Goal: Transaction & Acquisition: Purchase product/service

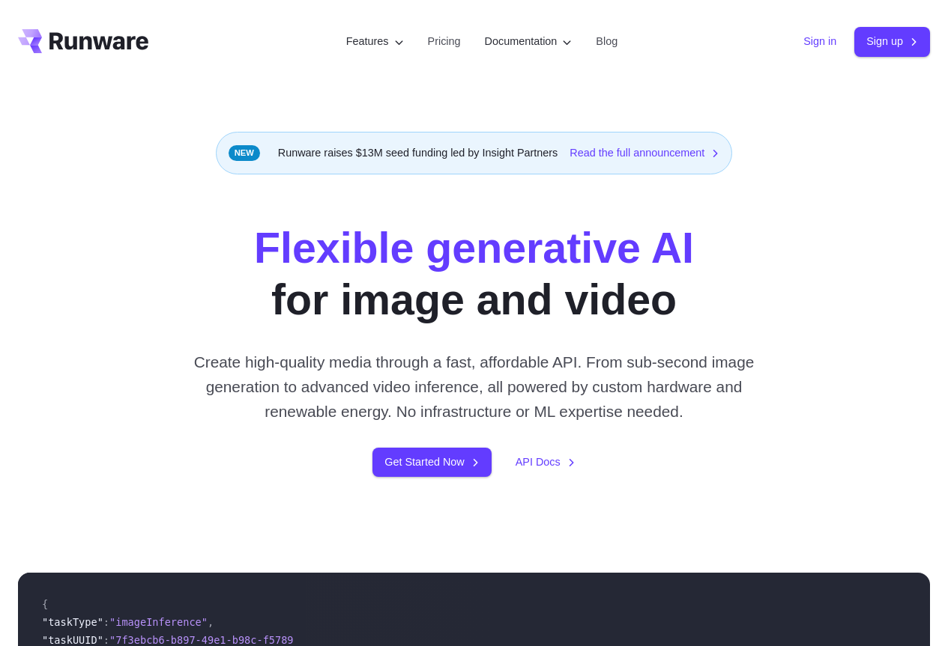
drag, startPoint x: 828, startPoint y: 42, endPoint x: 644, endPoint y: 54, distance: 183.9
click at [827, 42] on link "Sign in" at bounding box center [819, 41] width 33 height 17
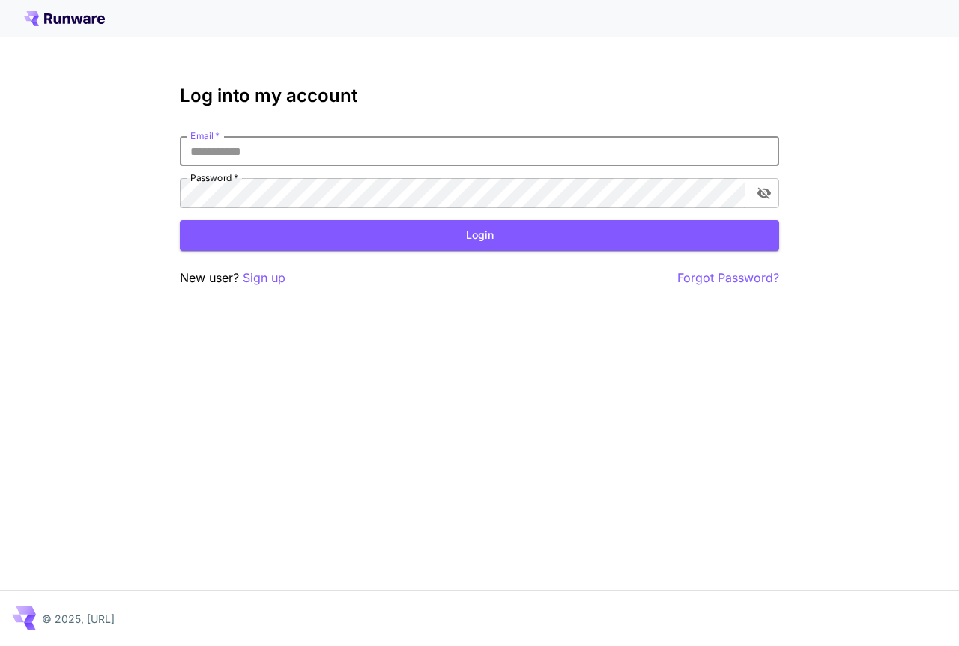
click at [395, 161] on input "Email   *" at bounding box center [479, 151] width 599 height 30
type input "**********"
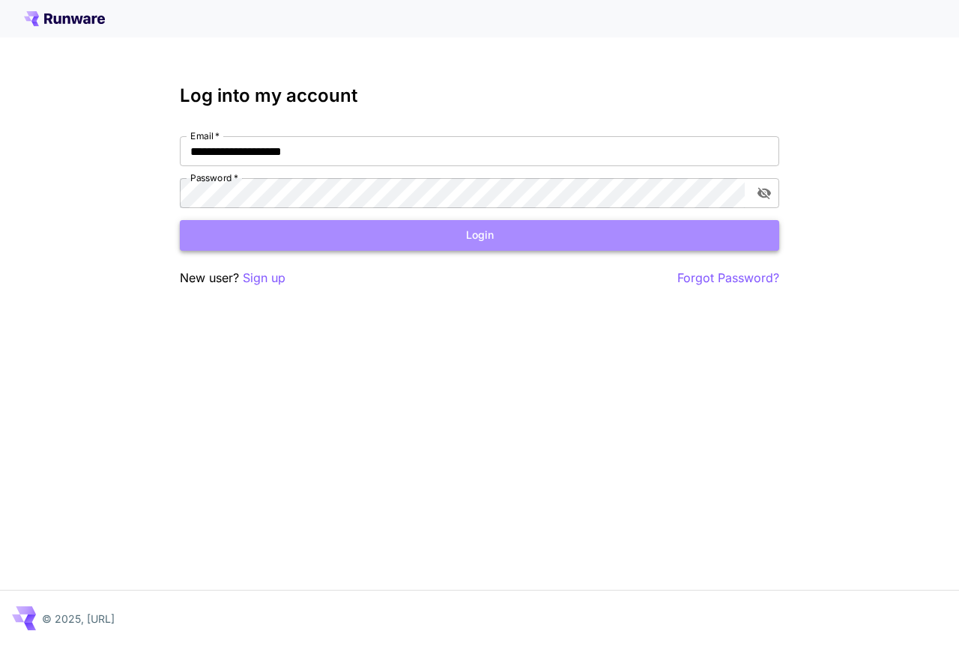
click at [748, 238] on button "Login" at bounding box center [479, 235] width 599 height 31
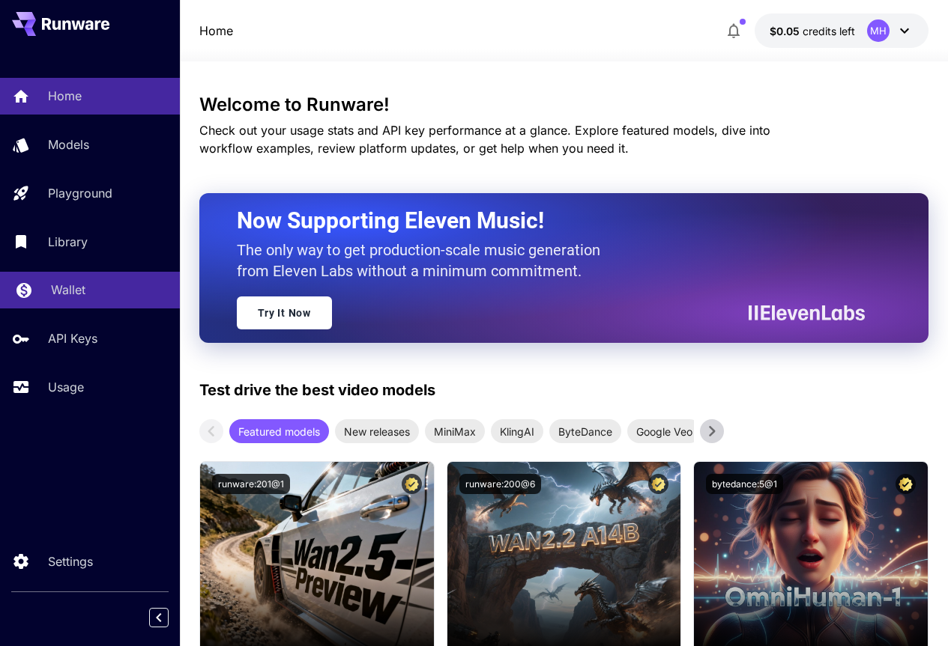
click at [76, 298] on p "Wallet" at bounding box center [68, 290] width 34 height 18
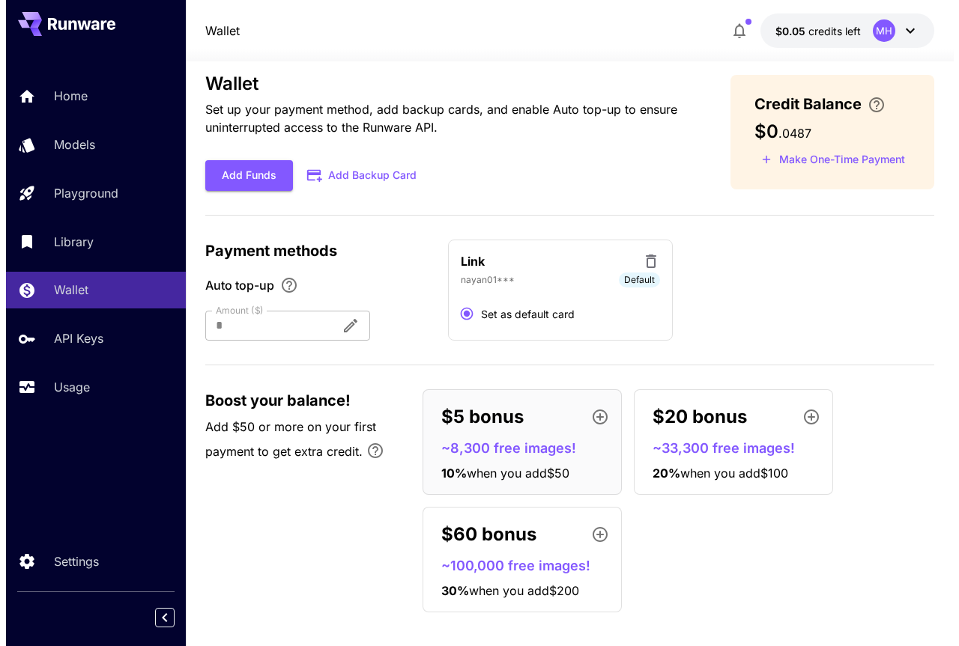
scroll to position [32, 0]
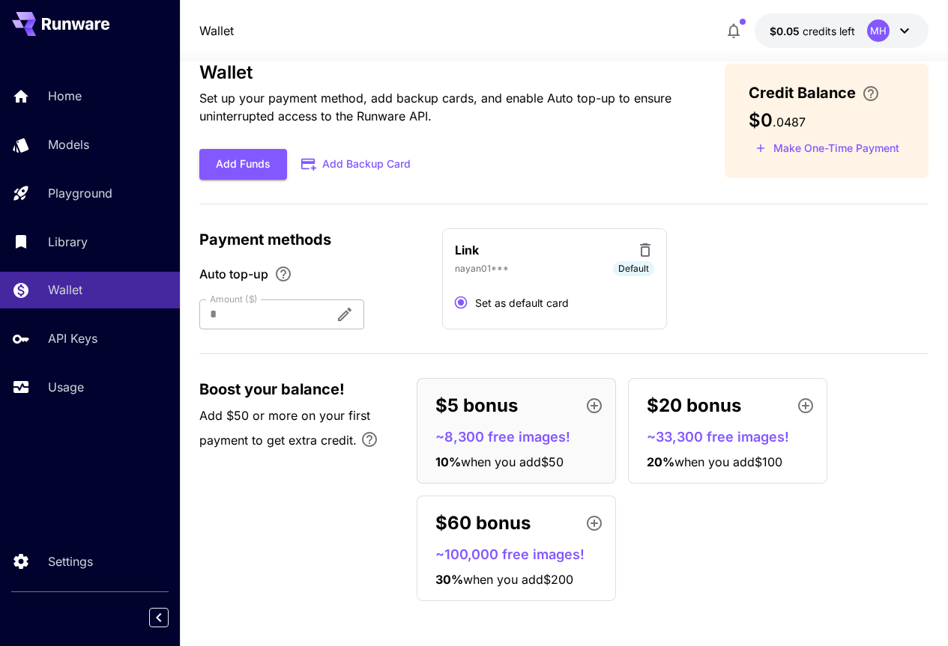
click at [645, 252] on icon at bounding box center [645, 250] width 18 height 18
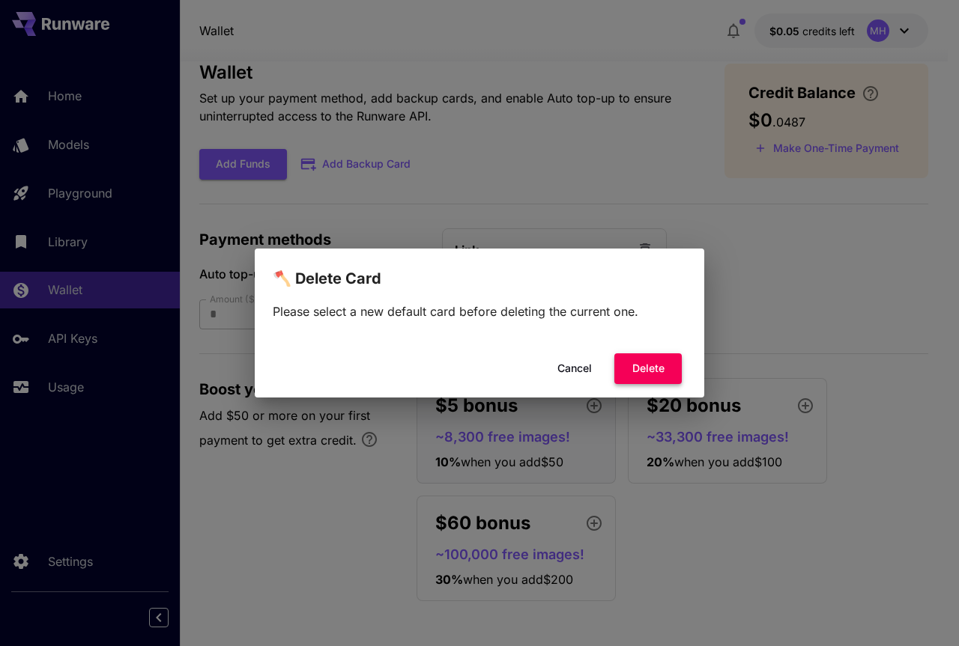
click at [643, 374] on button "Delete" at bounding box center [647, 369] width 67 height 31
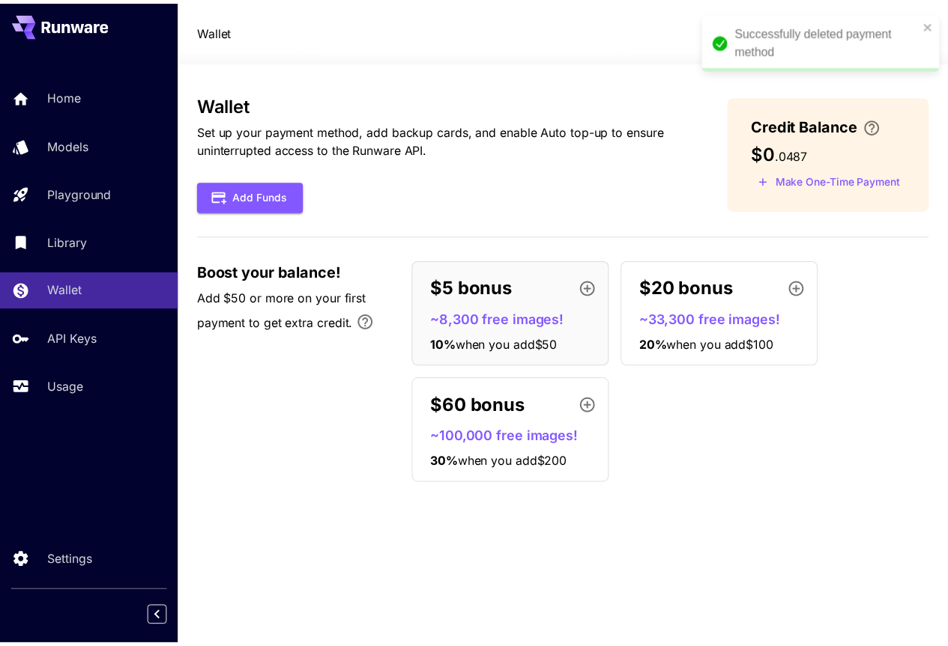
scroll to position [0, 0]
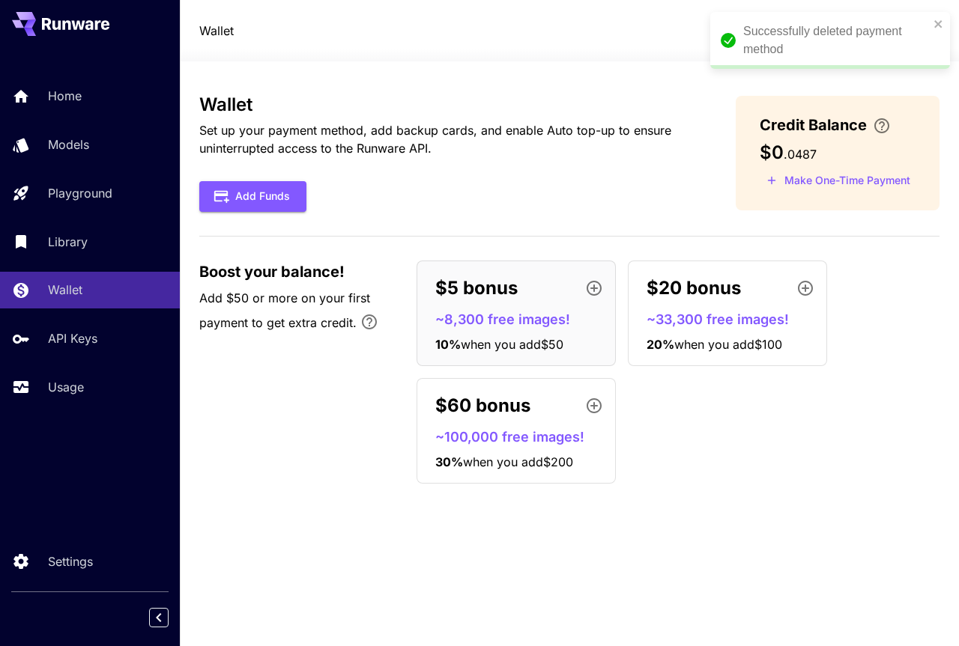
click at [273, 213] on div "Wallet Set up your payment method, add backup cards, and enable Auto top-up to …" at bounding box center [569, 294] width 740 height 401
click at [273, 203] on button "Add Funds" at bounding box center [252, 196] width 107 height 31
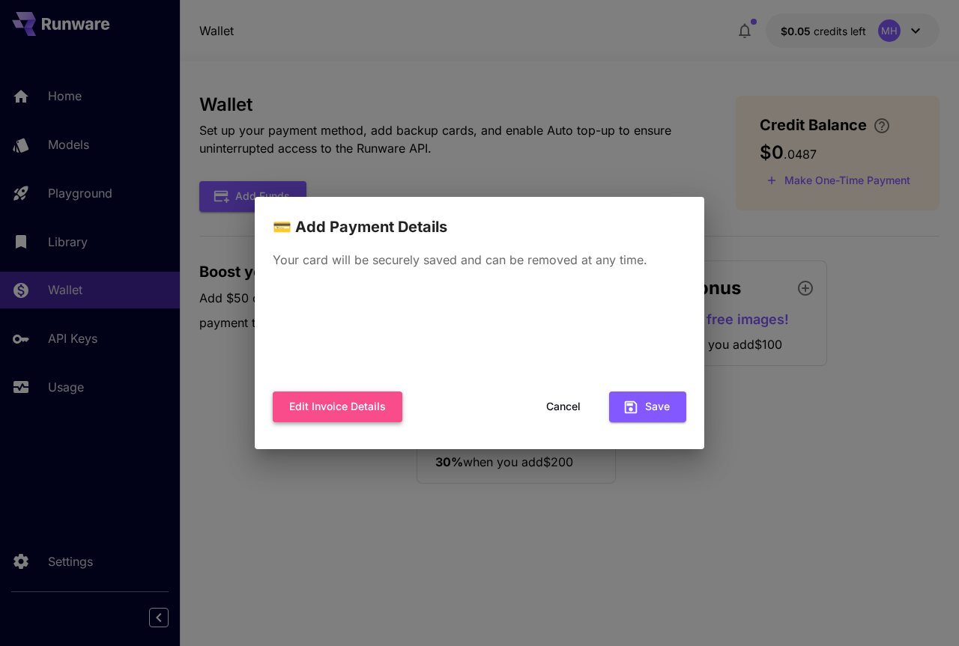
click at [340, 406] on button "Edit invoice details" at bounding box center [338, 407] width 130 height 31
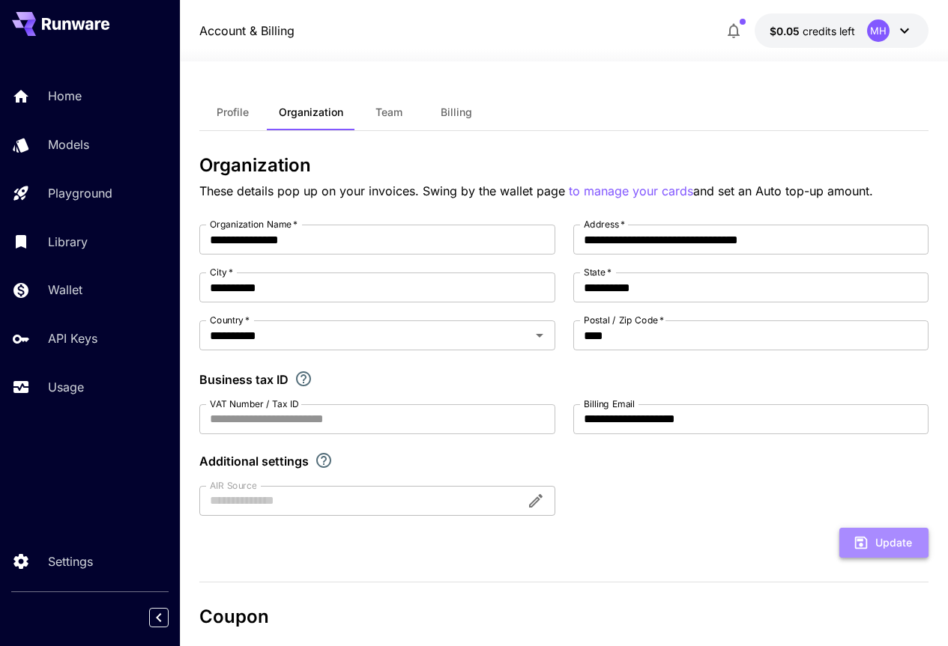
click at [858, 536] on icon "submit" at bounding box center [860, 543] width 16 height 16
click at [894, 548] on button "Update" at bounding box center [883, 543] width 89 height 31
click at [384, 118] on span "Team" at bounding box center [388, 112] width 27 height 13
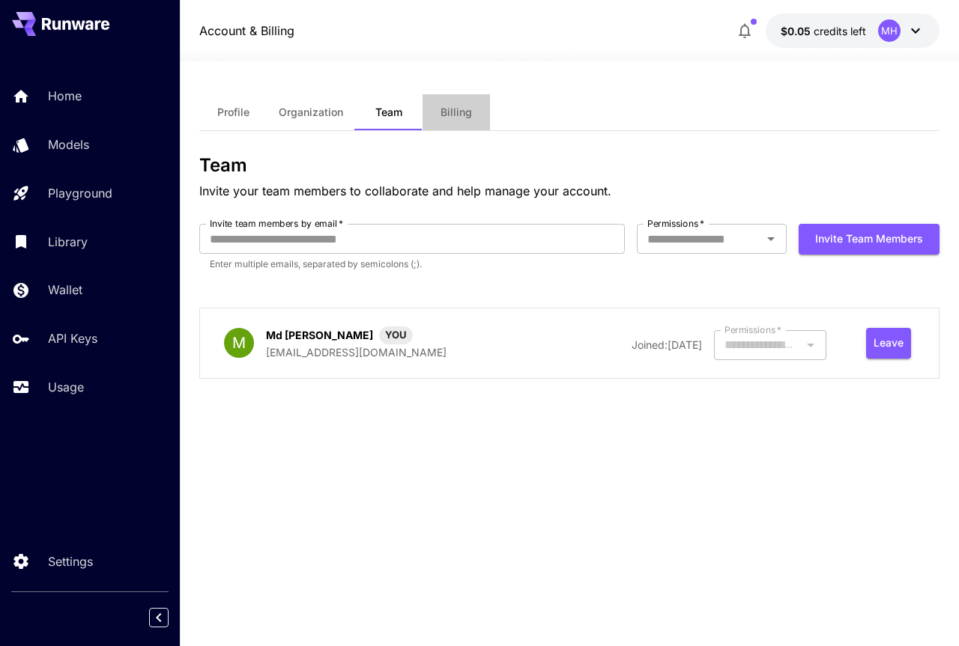
click at [443, 114] on span "Billing" at bounding box center [455, 112] width 31 height 13
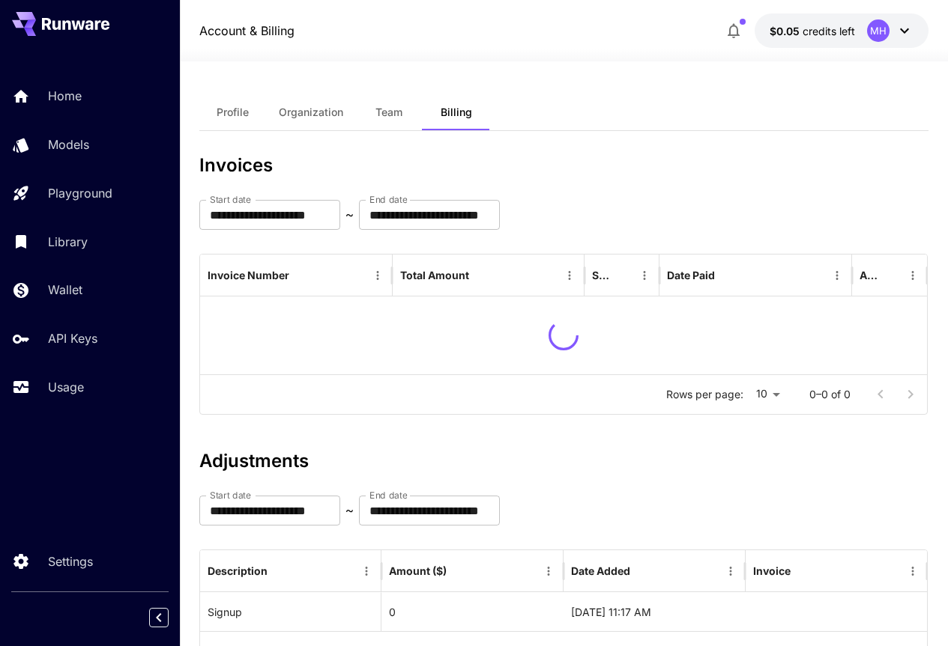
click at [366, 111] on button "Team" at bounding box center [388, 112] width 67 height 36
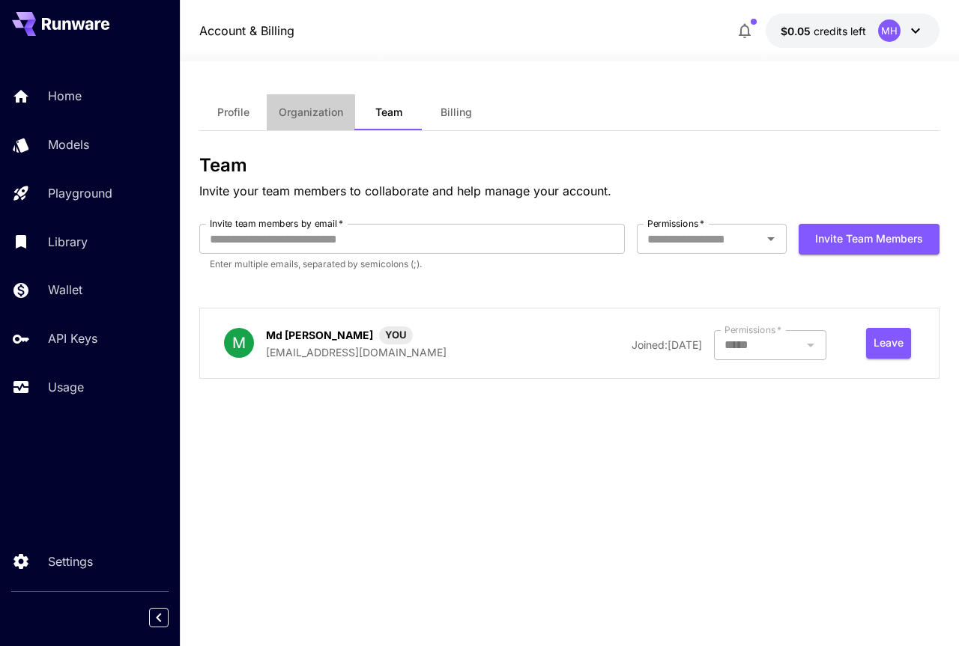
click at [322, 115] on span "Organization" at bounding box center [311, 112] width 64 height 13
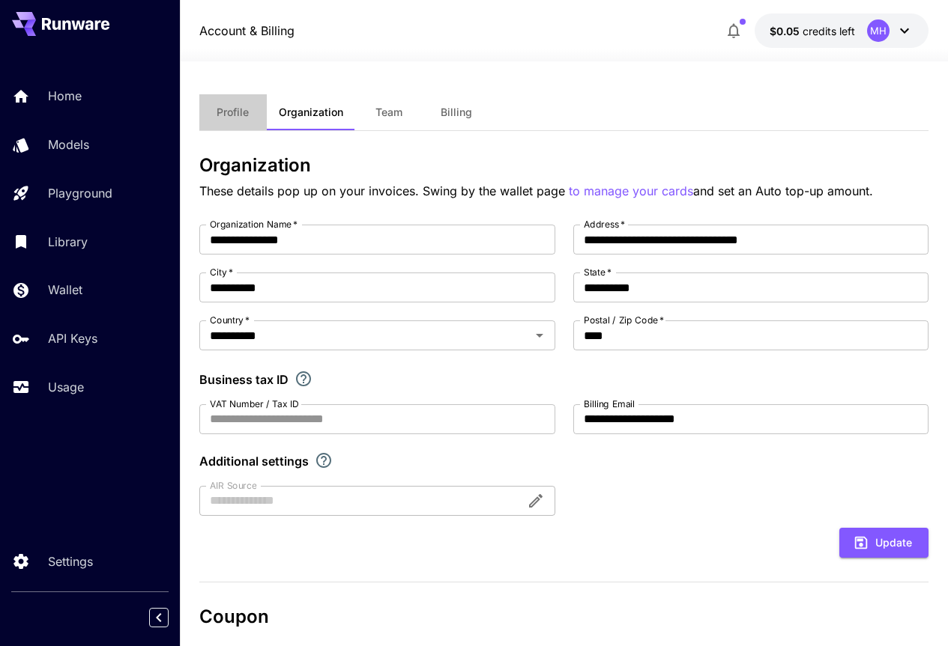
click at [229, 121] on button "Profile" at bounding box center [232, 112] width 67 height 36
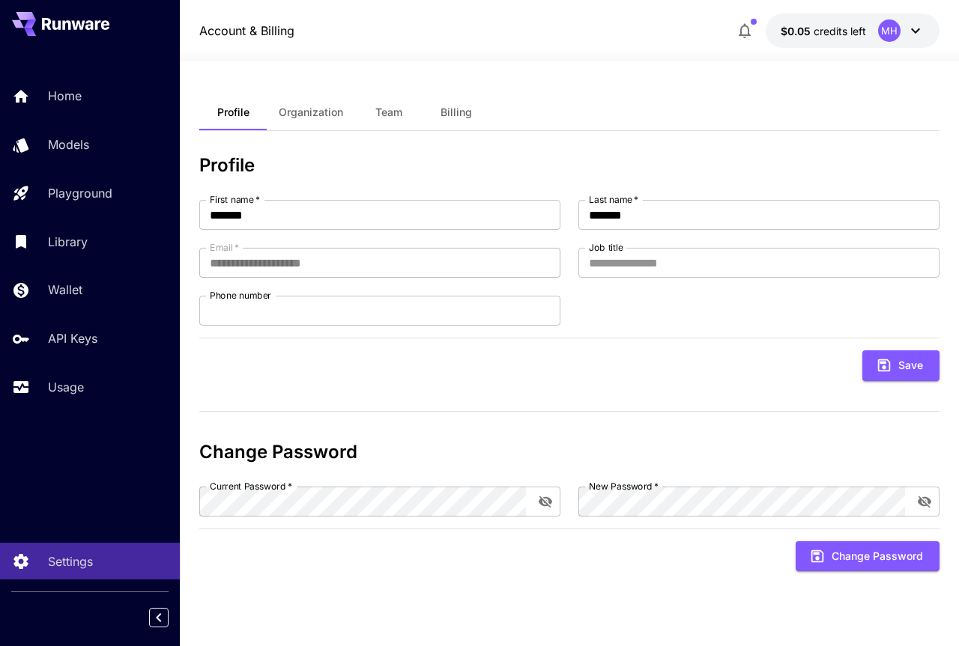
click at [90, 20] on icon at bounding box center [75, 24] width 67 height 12
click at [70, 248] on p "Library" at bounding box center [71, 242] width 40 height 18
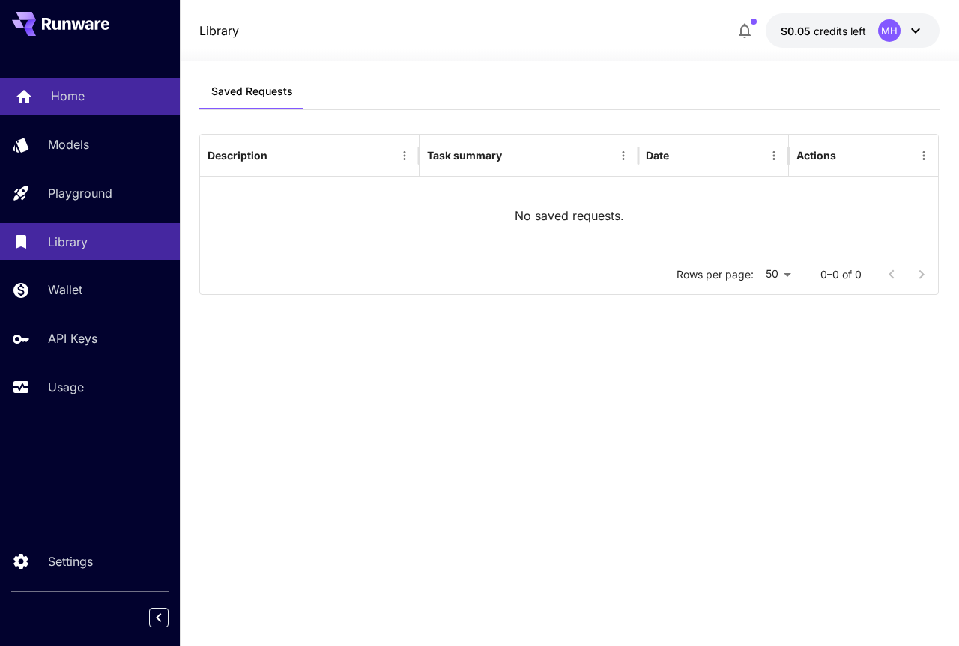
click at [72, 85] on link "Home" at bounding box center [90, 96] width 180 height 37
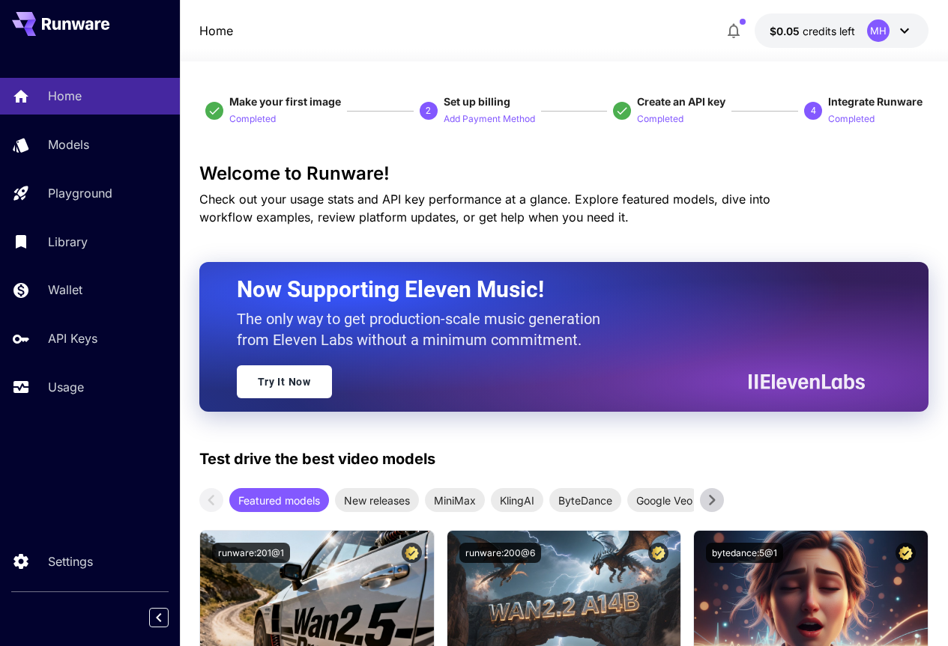
click at [825, 27] on span "credits left" at bounding box center [828, 31] width 52 height 13
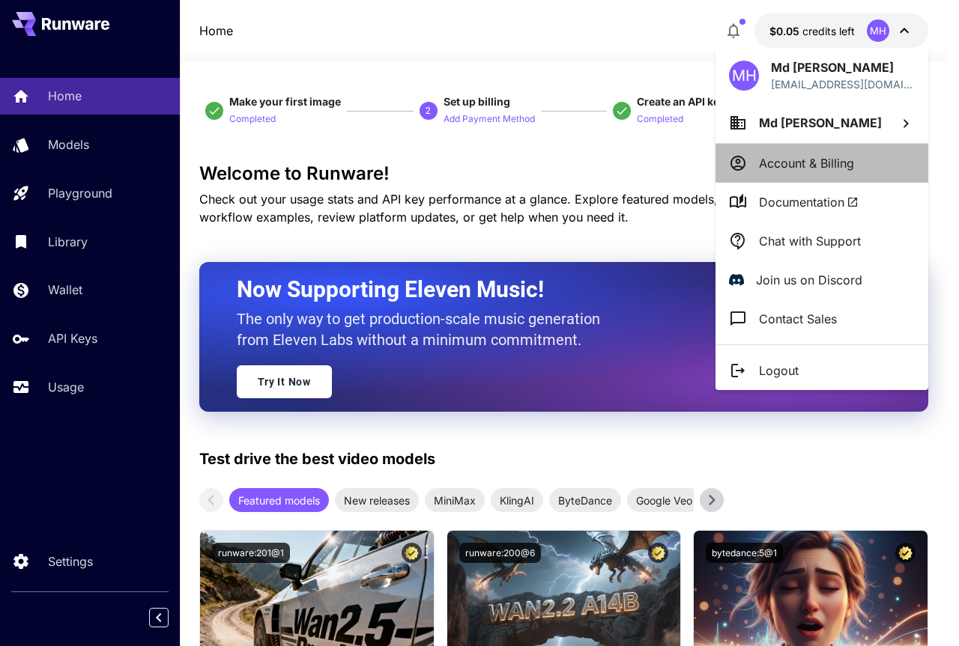
click at [789, 169] on p "Account & Billing" at bounding box center [806, 163] width 95 height 18
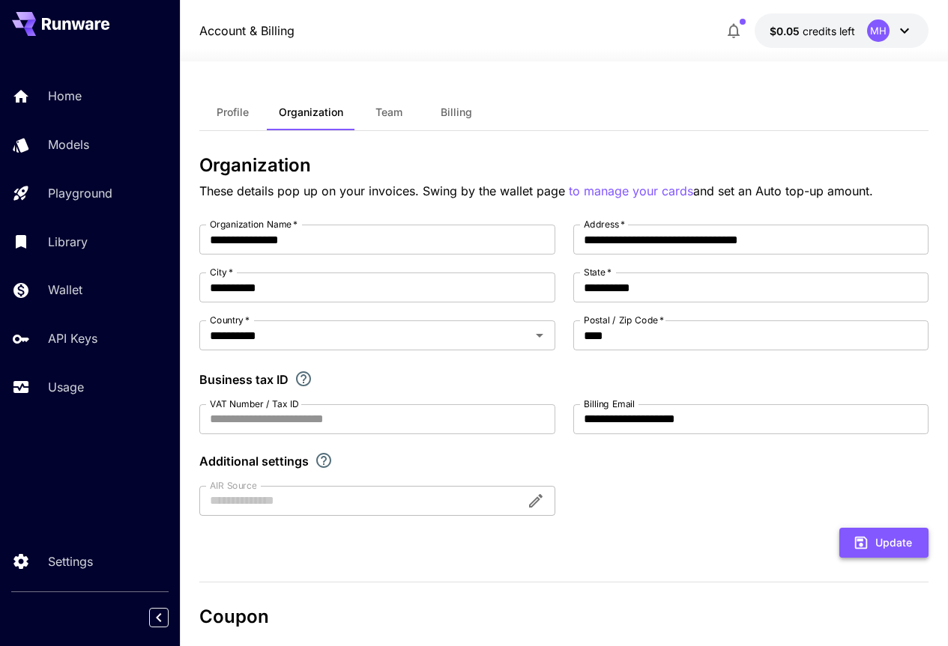
click at [889, 550] on button "Update" at bounding box center [883, 543] width 89 height 31
click at [849, 544] on button "Update" at bounding box center [883, 543] width 89 height 31
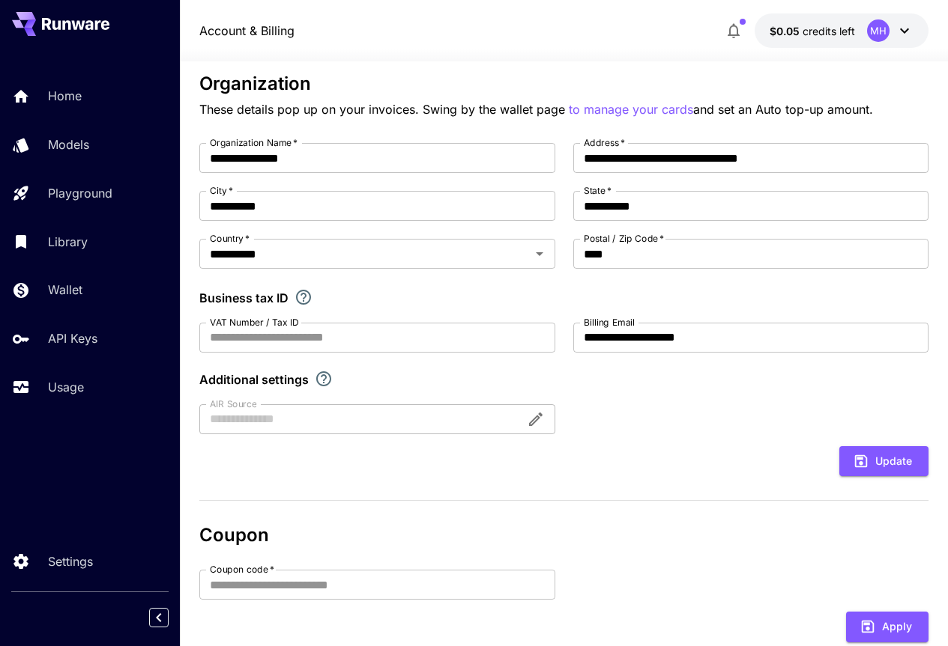
scroll to position [88, 0]
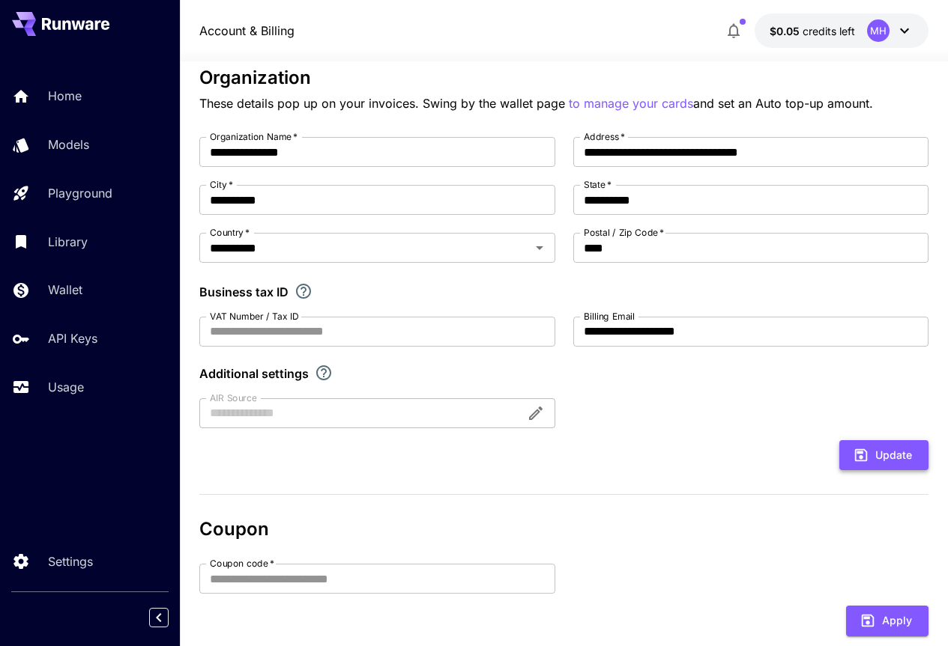
click at [885, 451] on button "Update" at bounding box center [883, 455] width 89 height 31
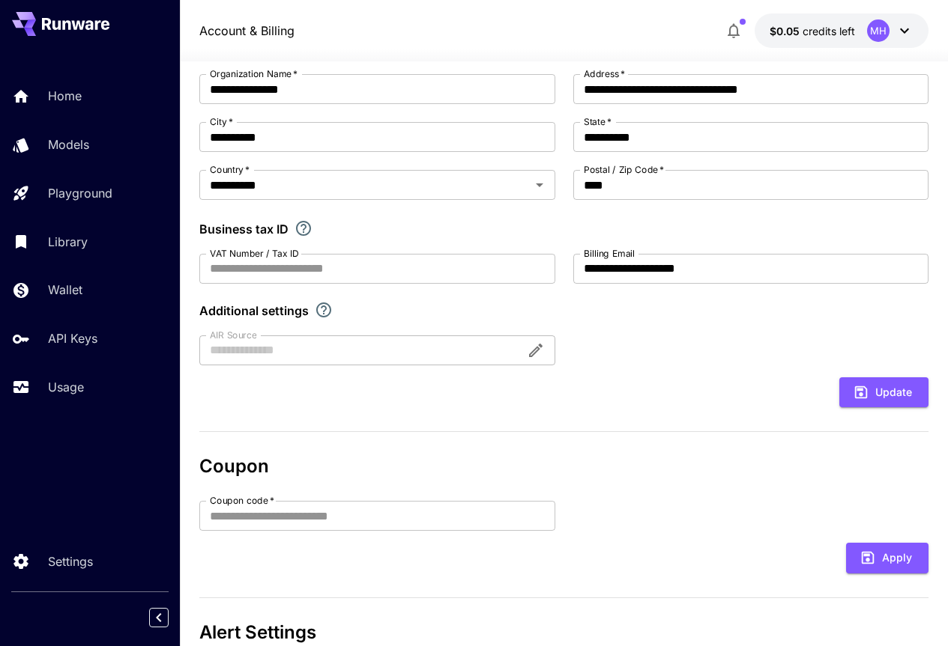
scroll to position [161, 0]
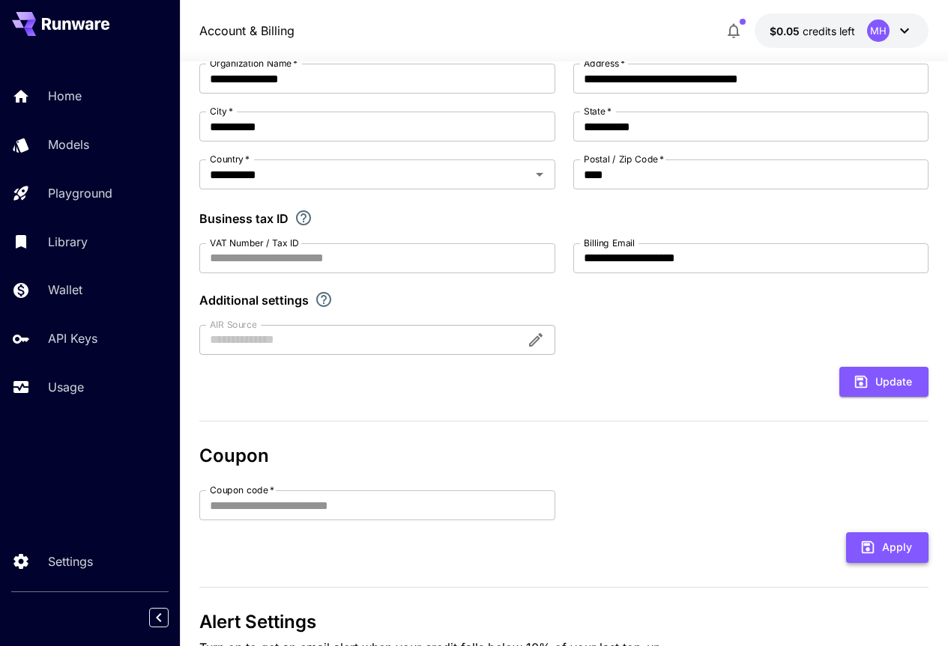
click at [897, 551] on button "Apply" at bounding box center [887, 548] width 82 height 31
click at [841, 443] on div "**********" at bounding box center [564, 357] width 730 height 727
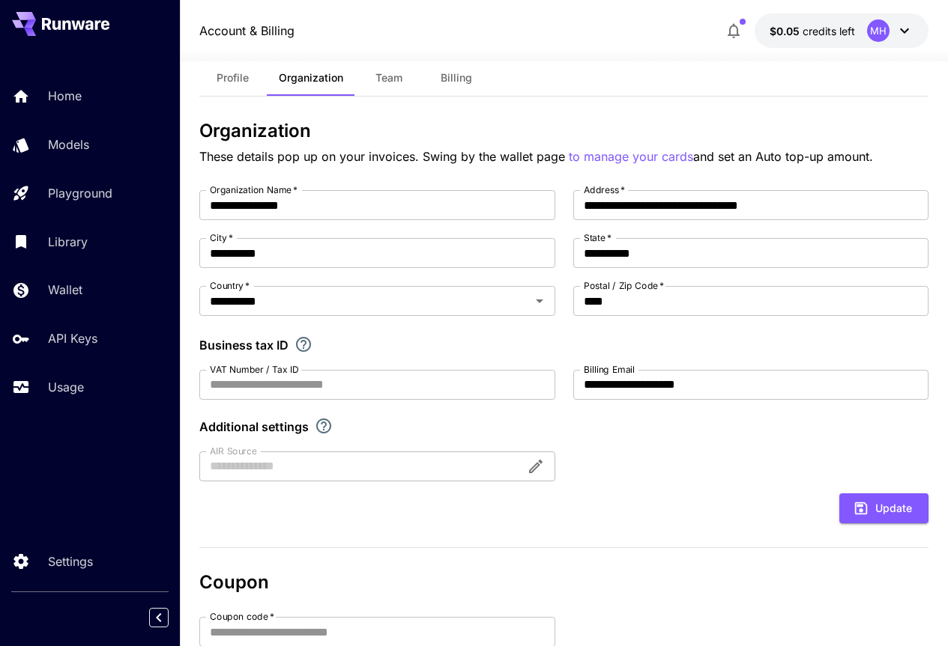
scroll to position [0, 0]
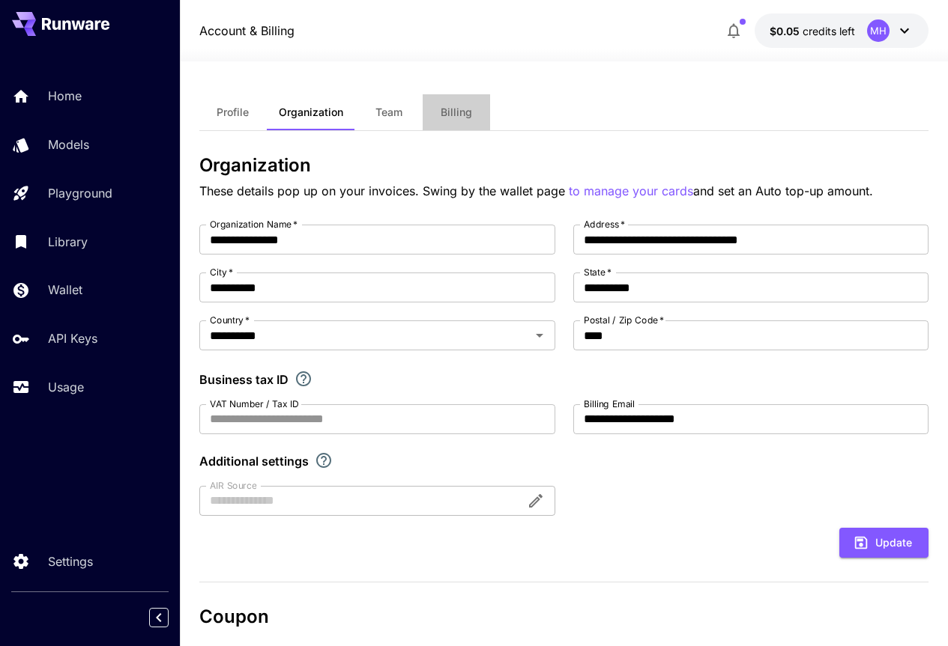
click at [441, 110] on span "Billing" at bounding box center [455, 112] width 31 height 13
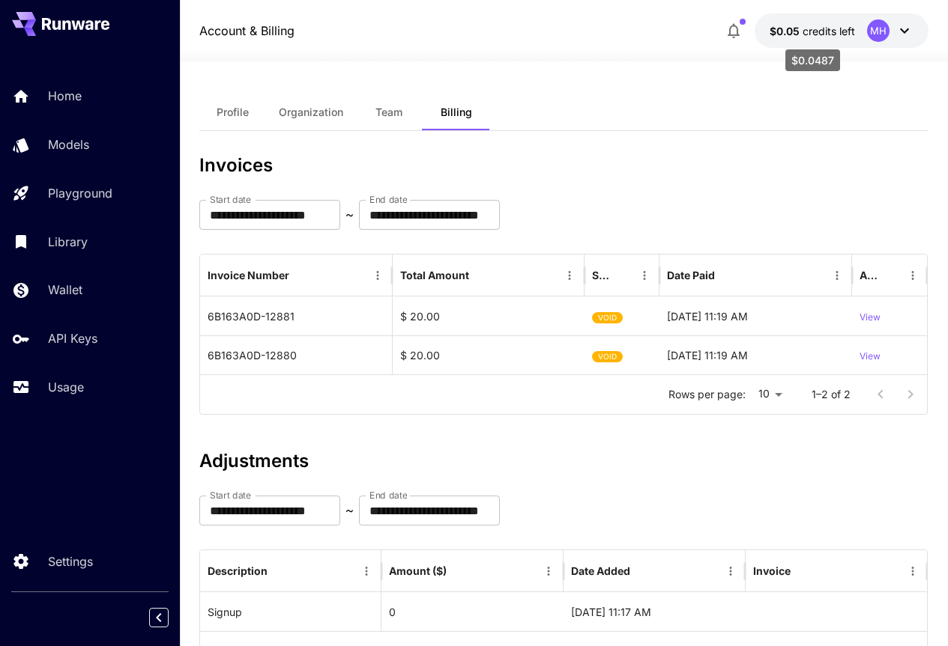
click at [831, 36] on span "credits left" at bounding box center [828, 31] width 52 height 13
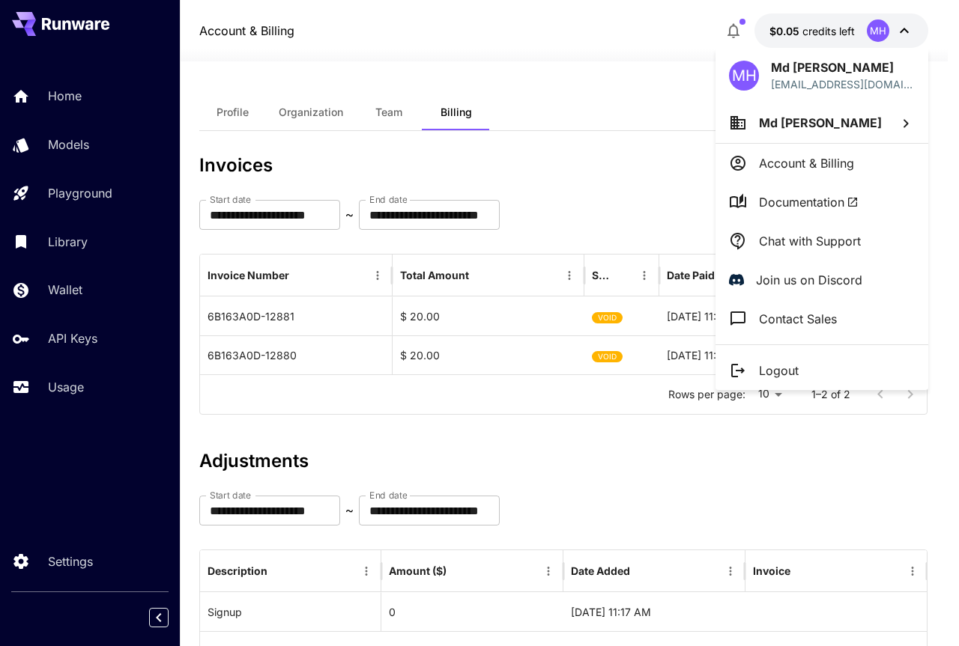
click at [61, 293] on div at bounding box center [479, 323] width 959 height 646
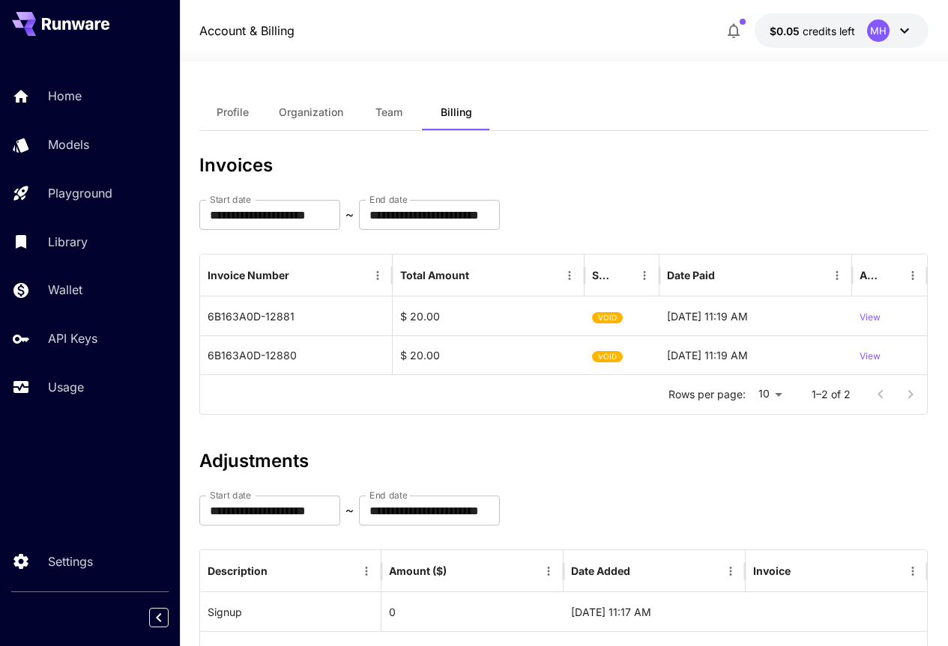
click at [61, 293] on p "Wallet" at bounding box center [65, 290] width 34 height 18
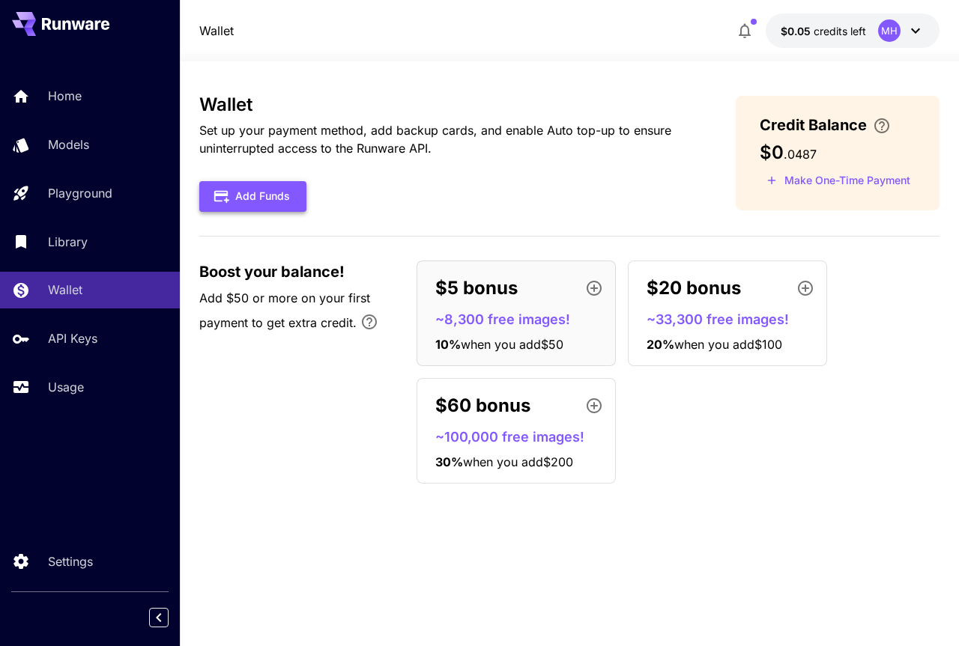
click at [231, 195] on button "Add Funds" at bounding box center [252, 196] width 107 height 31
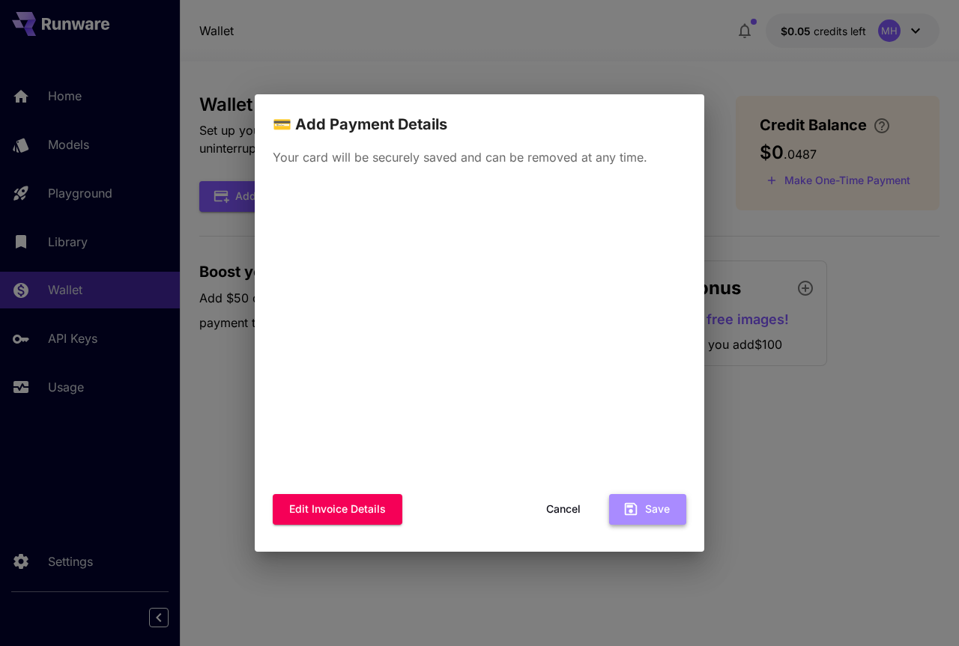
click at [639, 512] on icon "button" at bounding box center [630, 509] width 16 height 16
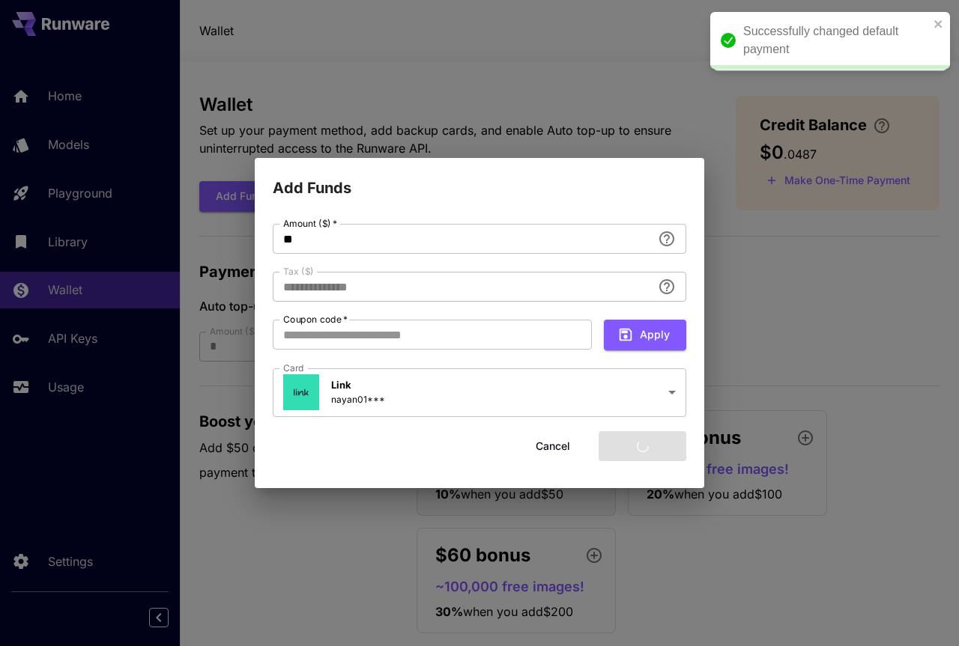
type input "****"
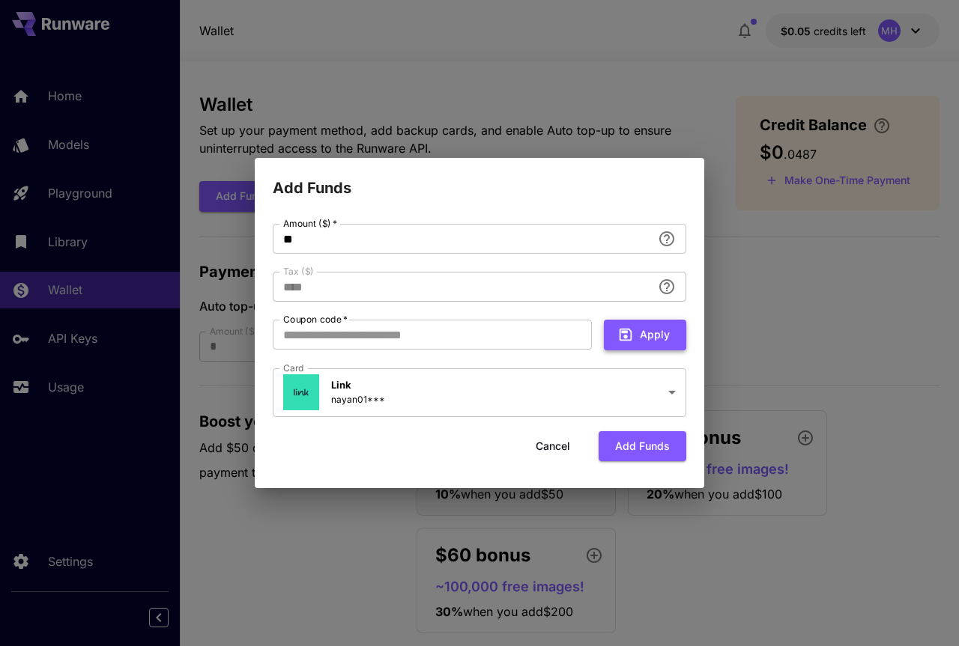
click at [642, 341] on button "Apply" at bounding box center [645, 335] width 82 height 31
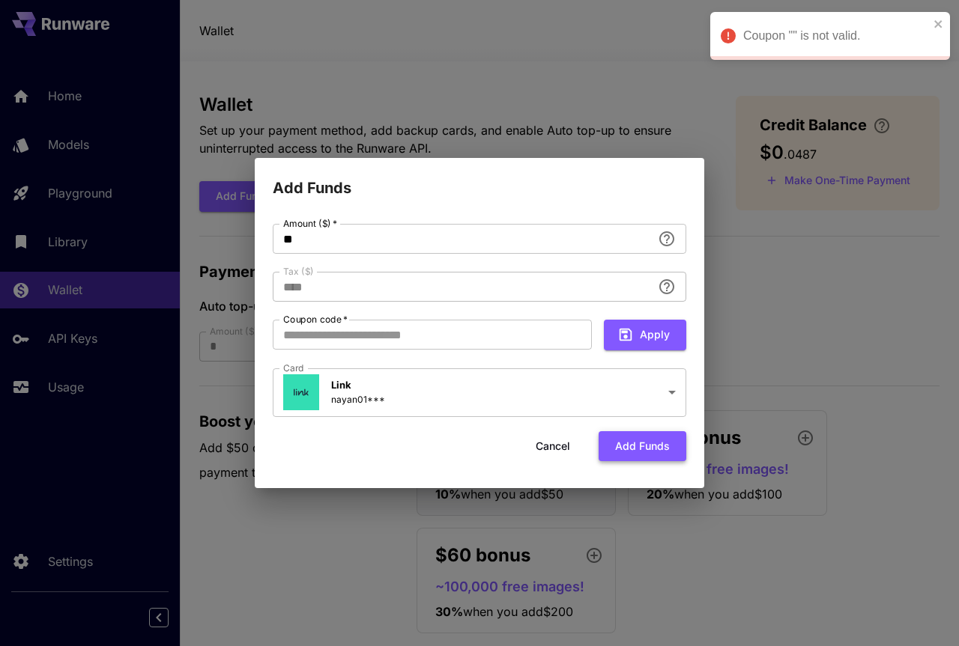
click at [625, 449] on button "Add funds" at bounding box center [642, 446] width 88 height 31
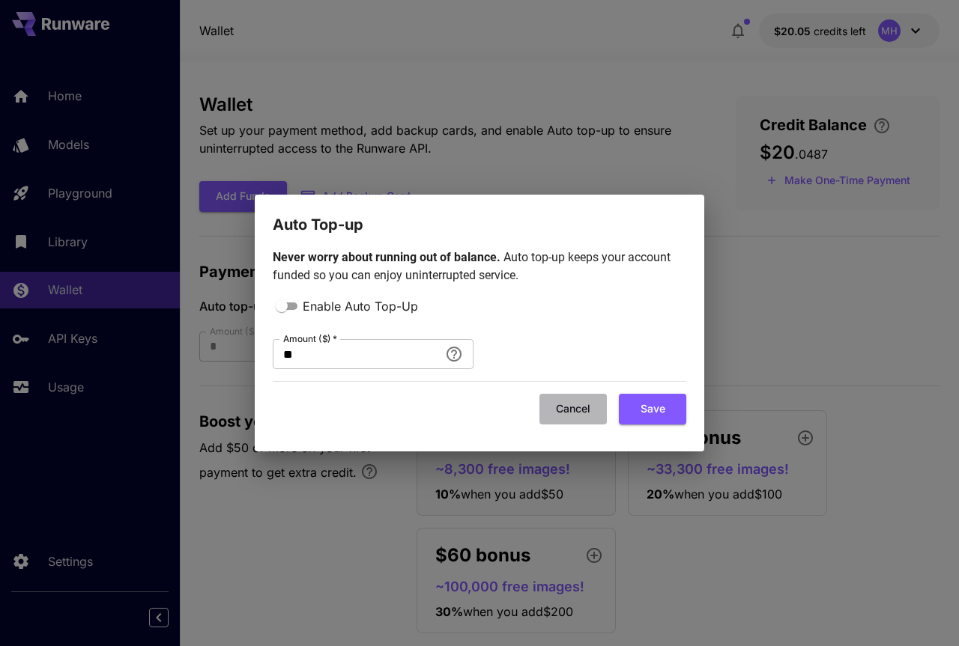
click at [579, 412] on button "Cancel" at bounding box center [572, 409] width 67 height 31
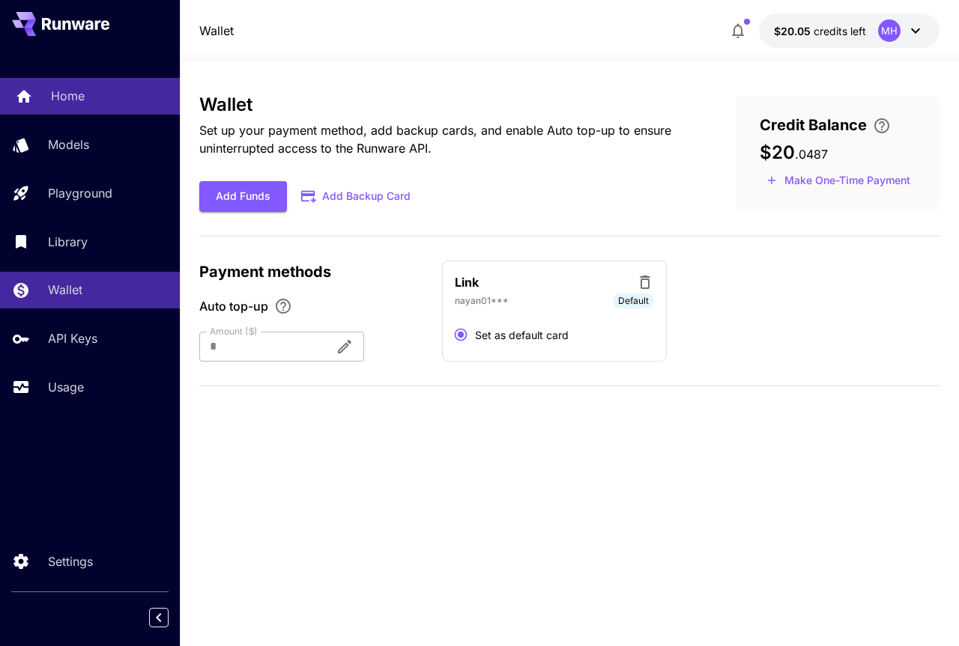
click at [80, 103] on p "Home" at bounding box center [68, 96] width 34 height 18
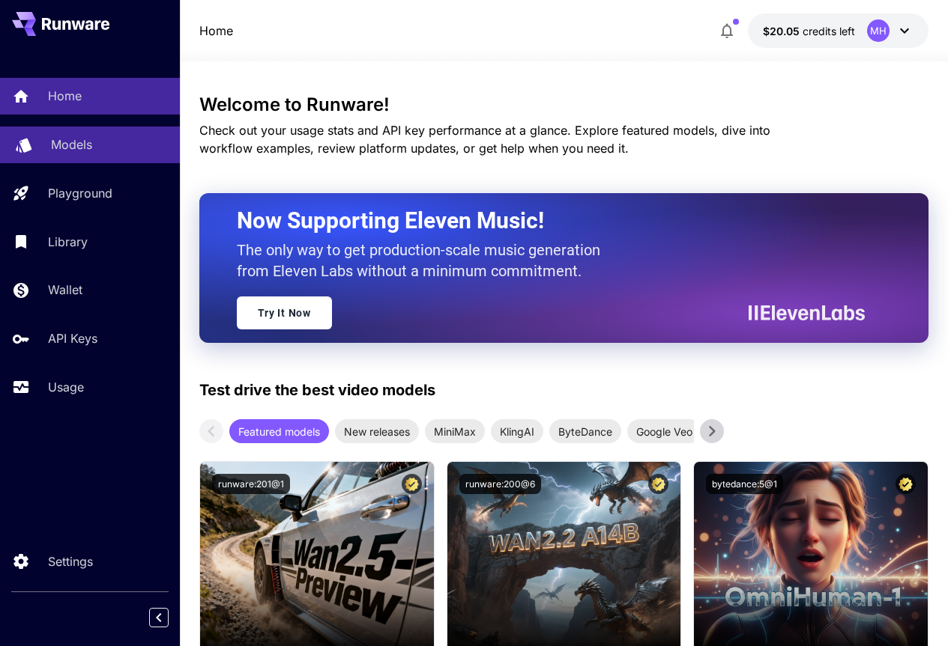
click at [58, 153] on p "Models" at bounding box center [71, 145] width 41 height 18
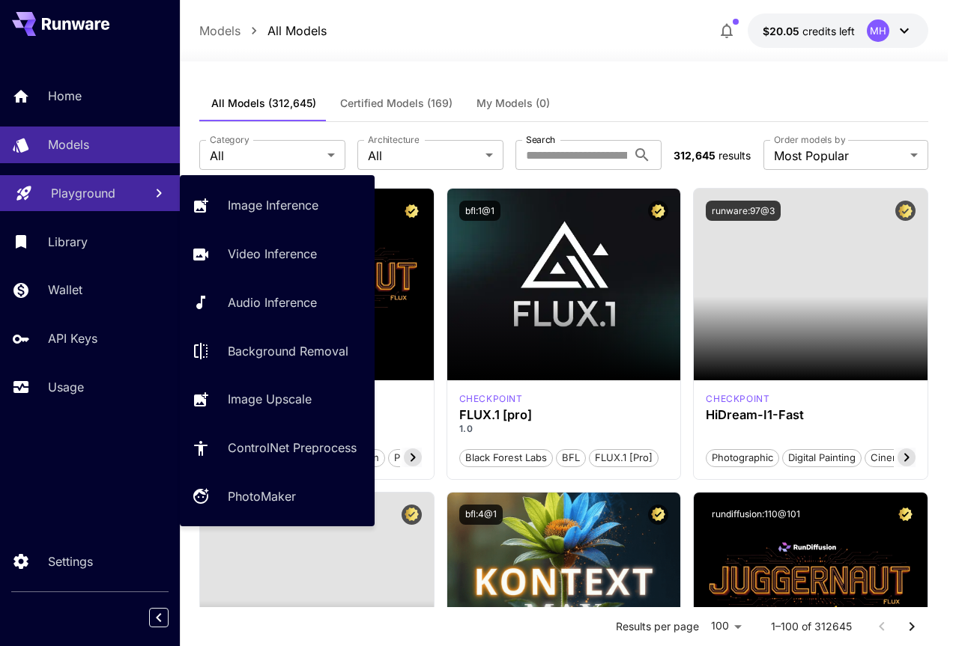
click at [51, 204] on link "Playground" at bounding box center [90, 193] width 180 height 37
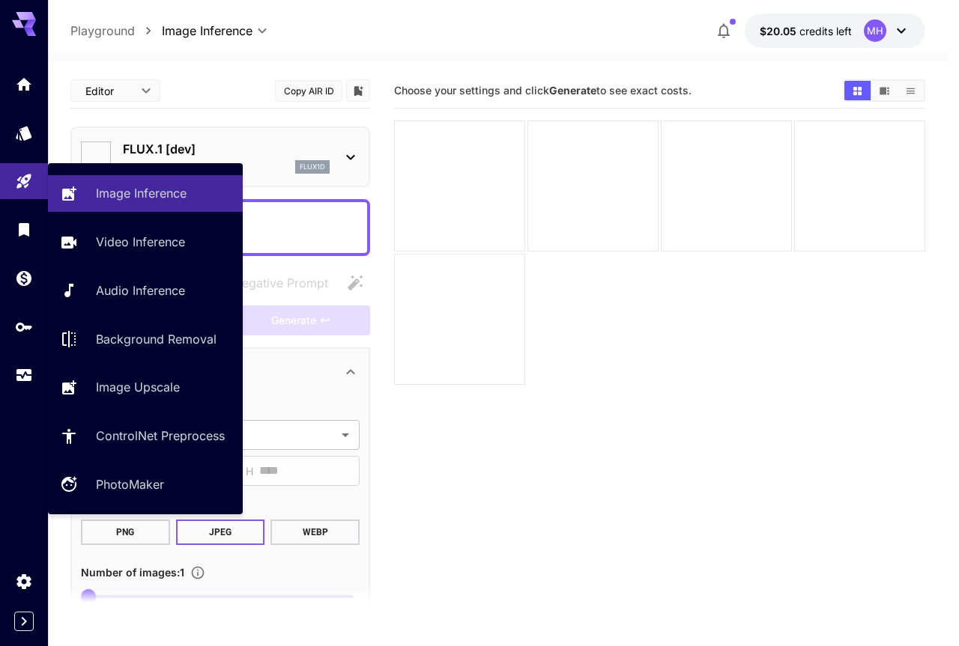
type input "**********"
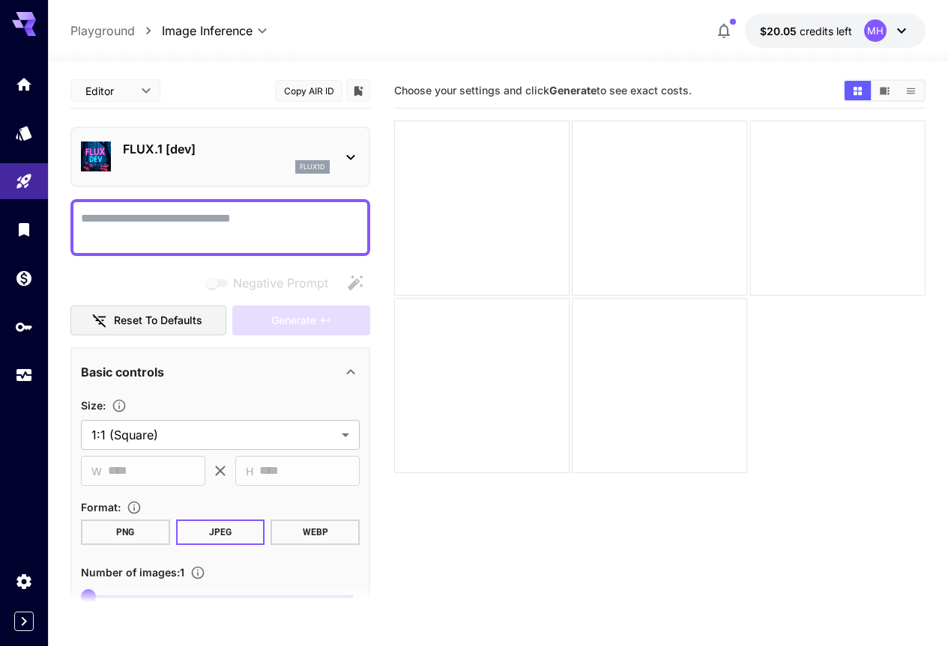
click at [604, 332] on div at bounding box center [659, 298] width 531 height 354
click at [353, 161] on icon at bounding box center [351, 157] width 18 height 18
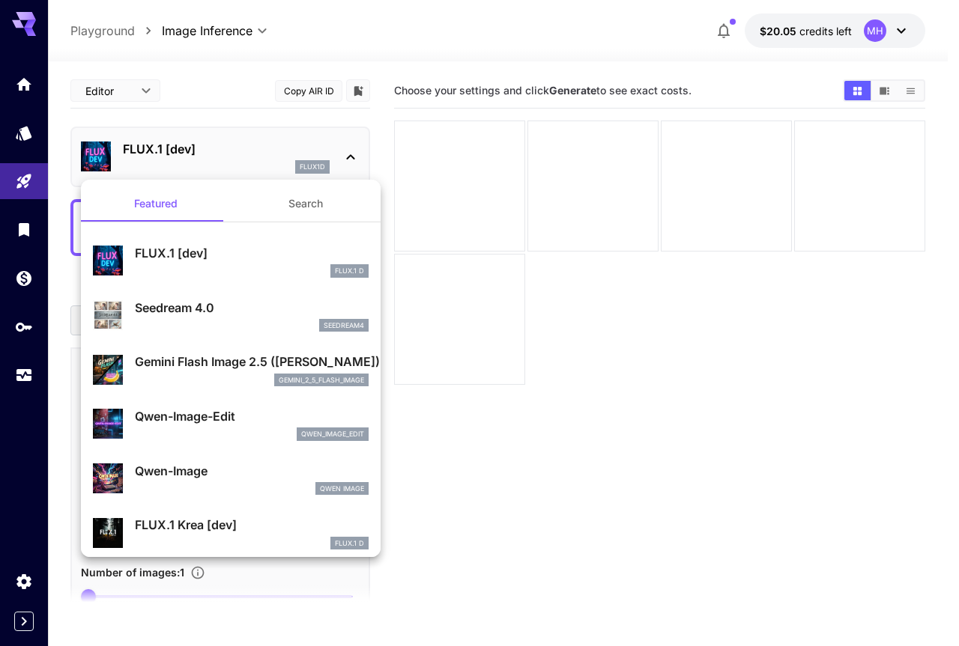
click at [451, 387] on div at bounding box center [479, 323] width 959 height 646
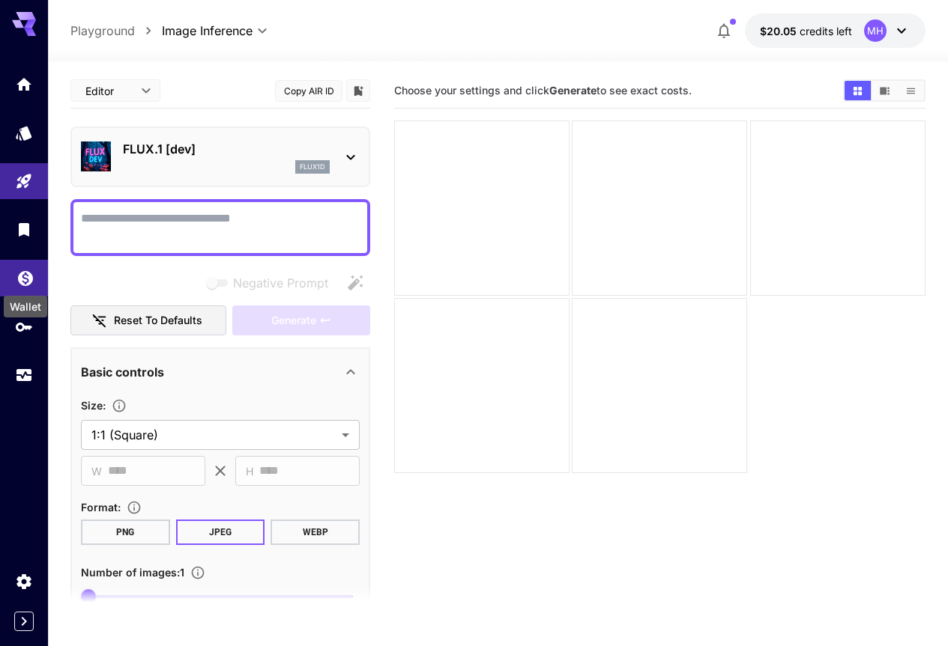
click at [25, 285] on link at bounding box center [24, 278] width 48 height 37
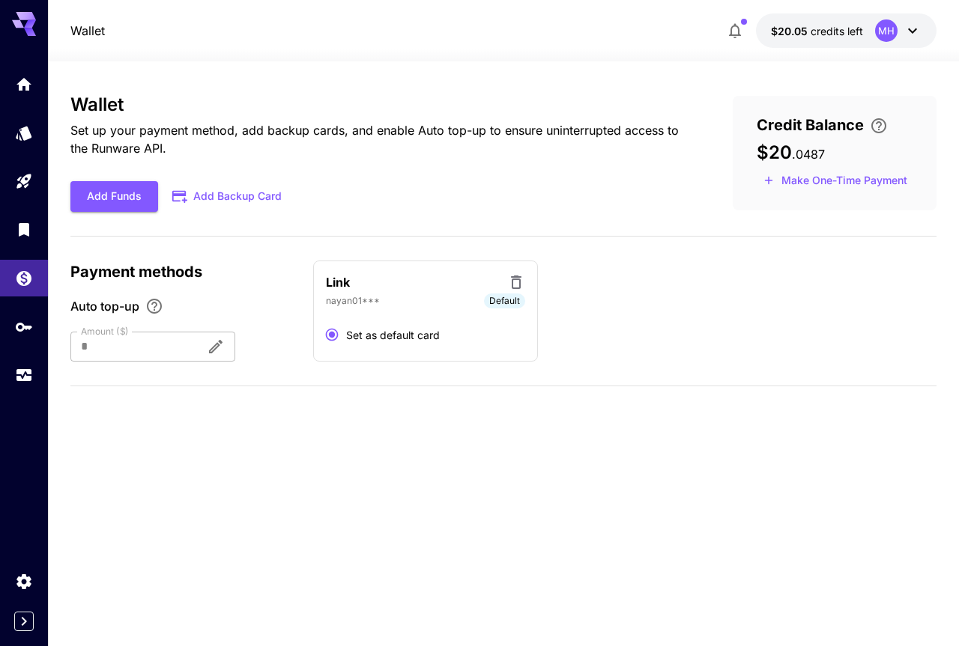
click at [367, 494] on div "Wallet Set up your payment method, add backup cards, and enable Auto top-up to …" at bounding box center [502, 353] width 865 height 519
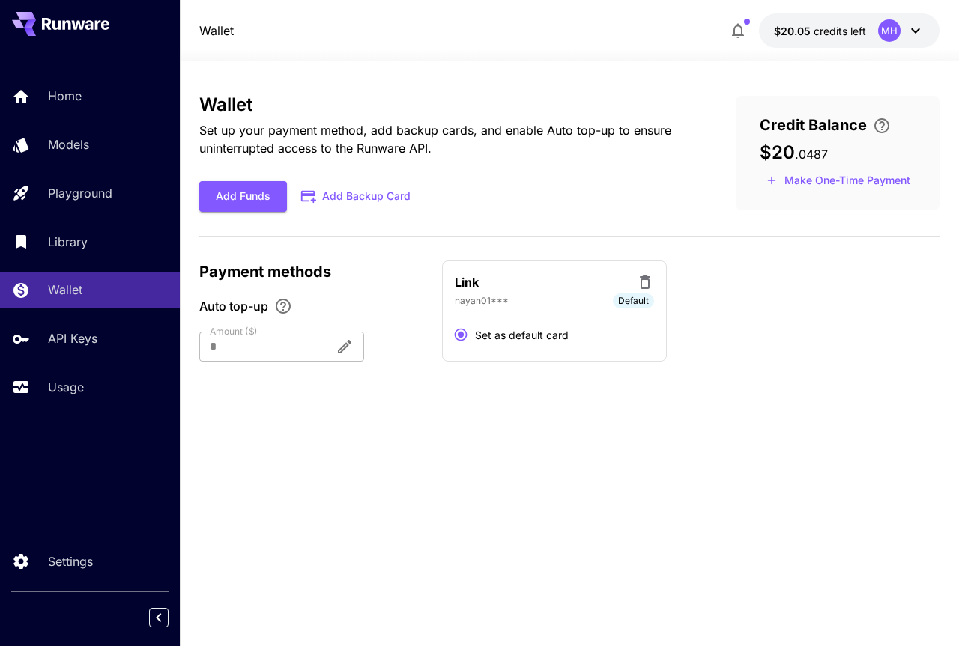
click at [816, 152] on span ". 0487" at bounding box center [811, 154] width 33 height 15
click at [429, 470] on div "Wallet Set up your payment method, add backup cards, and enable Auto top-up to …" at bounding box center [569, 353] width 740 height 519
click at [256, 196] on button "Add Funds" at bounding box center [243, 196] width 88 height 31
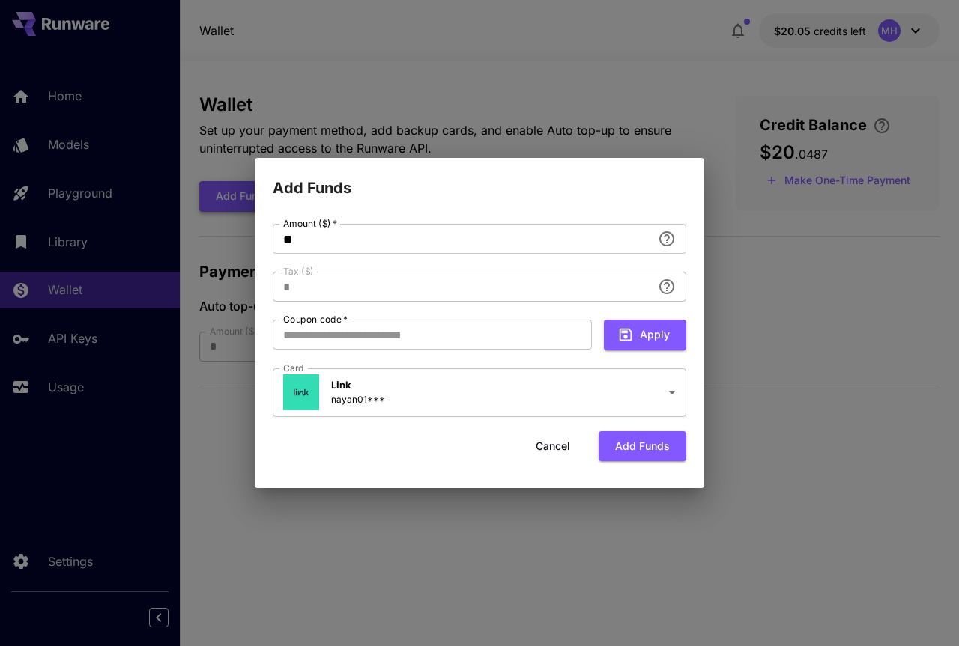
type input "**********"
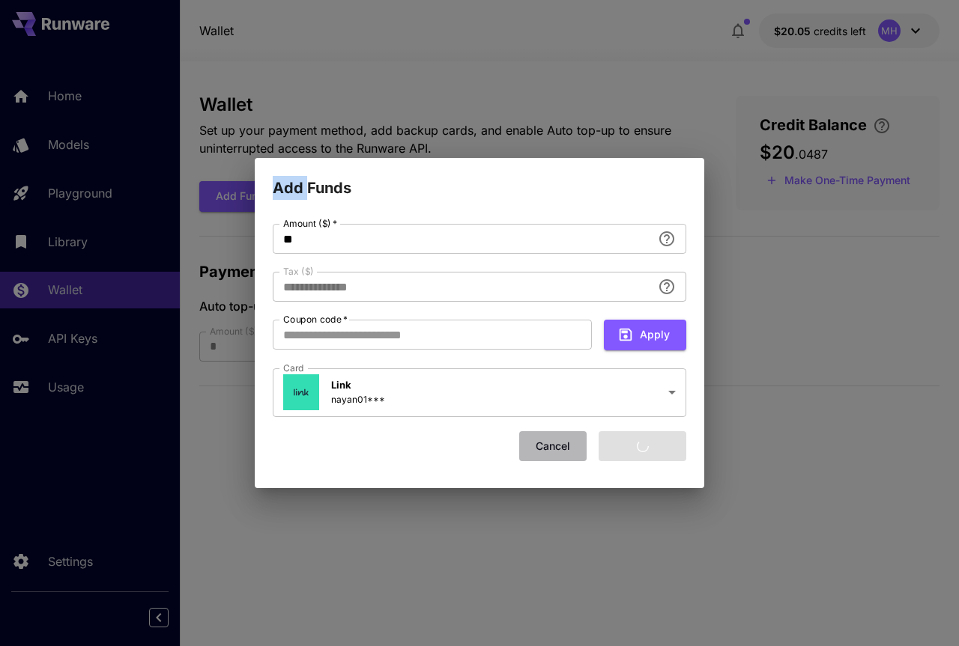
click at [562, 446] on button "Cancel" at bounding box center [552, 446] width 67 height 31
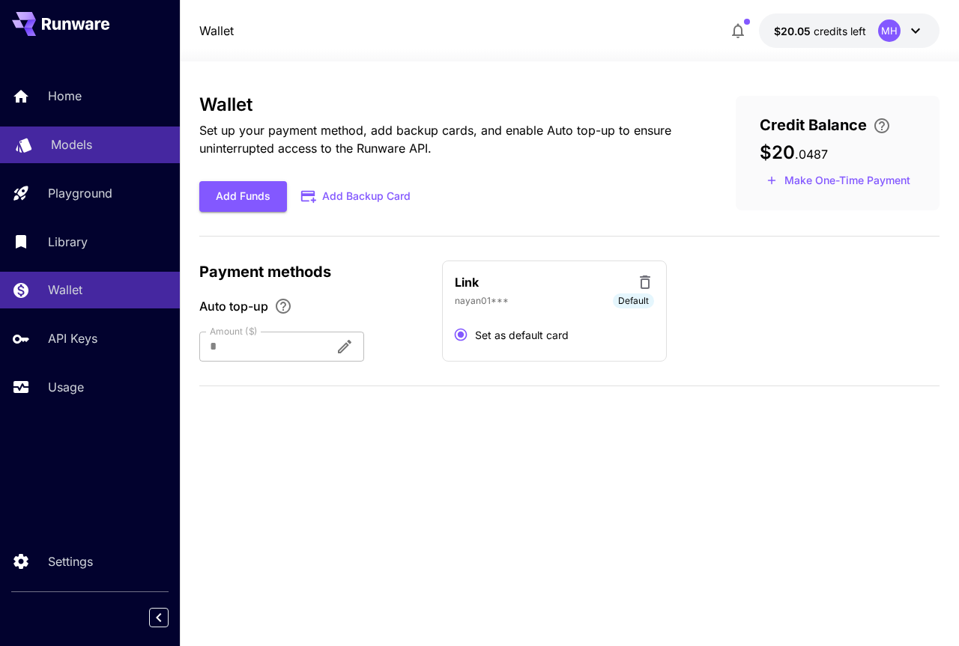
click at [61, 157] on link "Models" at bounding box center [90, 145] width 180 height 37
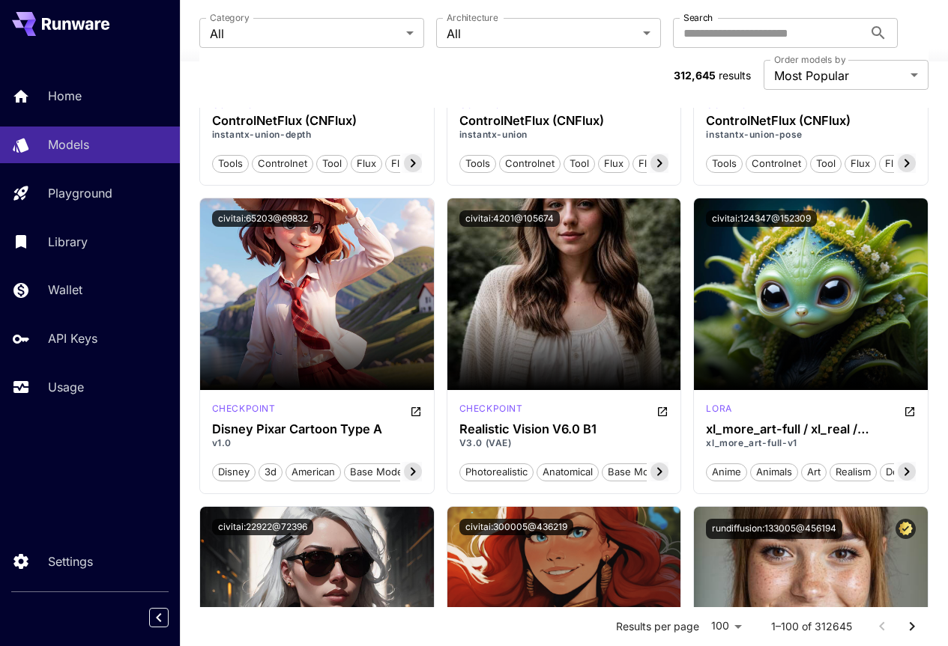
scroll to position [9524, 0]
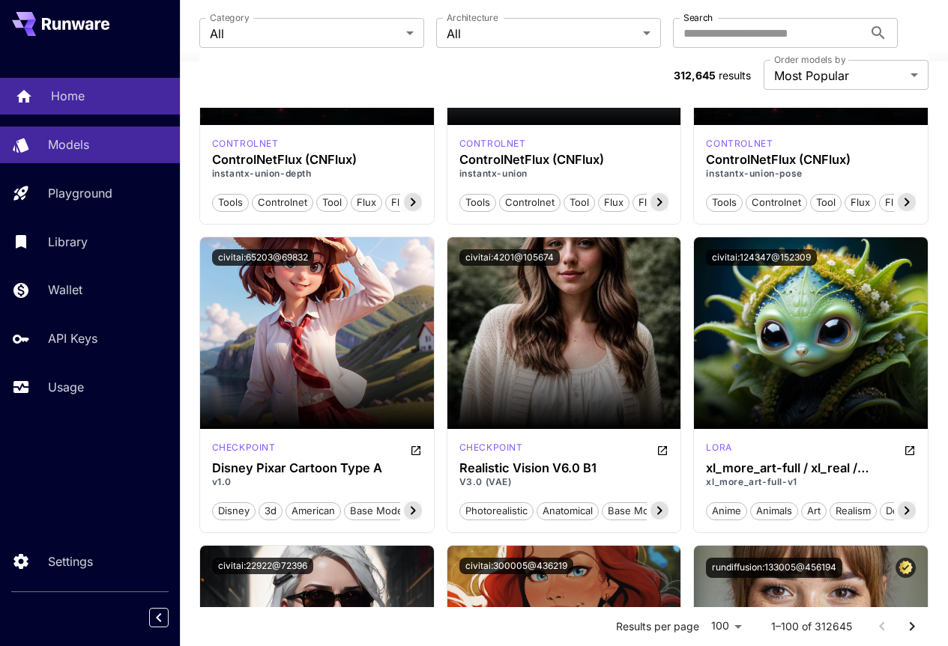
click at [68, 106] on link "Home" at bounding box center [90, 96] width 180 height 37
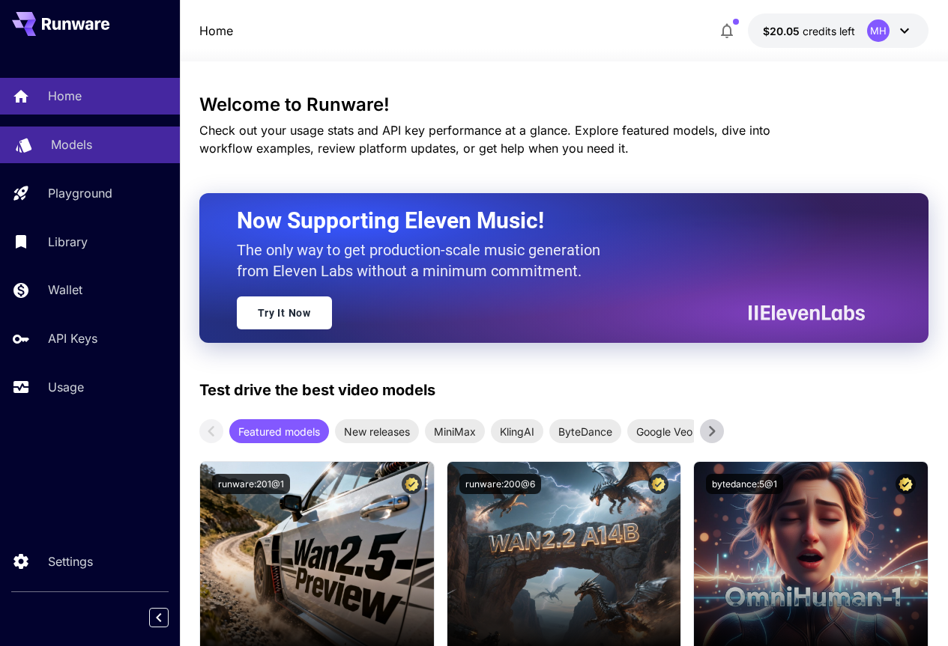
click at [91, 160] on link "Models" at bounding box center [90, 145] width 180 height 37
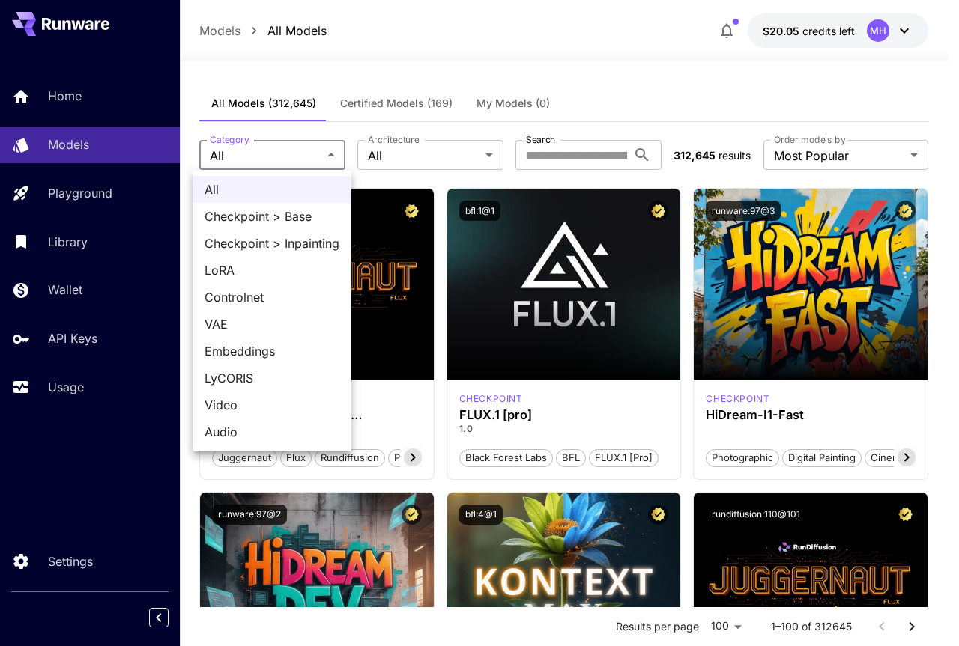
click at [425, 149] on div at bounding box center [479, 323] width 959 height 646
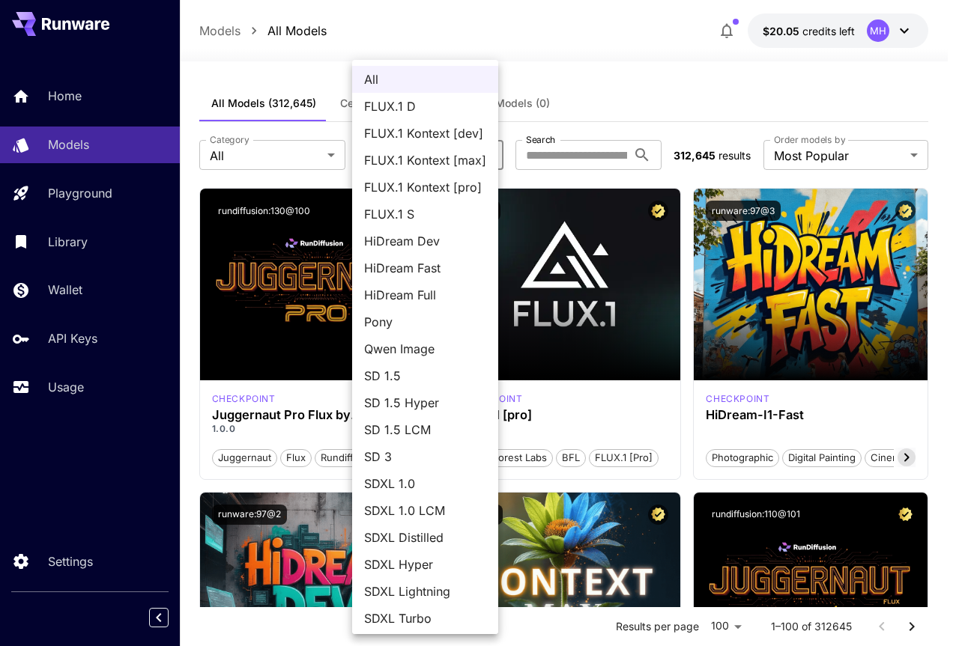
click at [428, 133] on span "FLUX.1 Kontext [dev]" at bounding box center [425, 133] width 122 height 18
type input "**********"
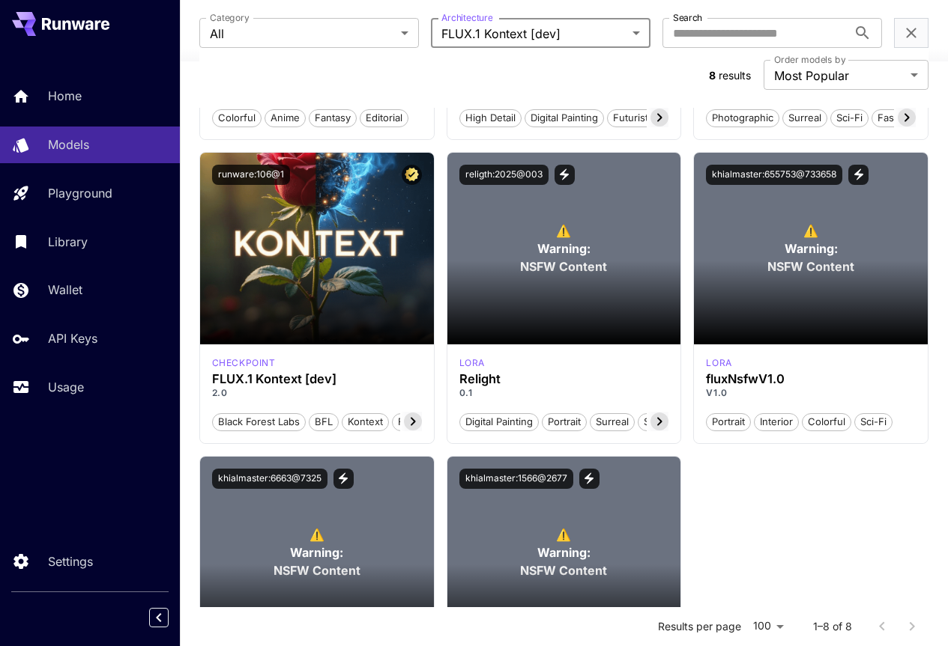
scroll to position [388, 0]
